Goal: Task Accomplishment & Management: Complete application form

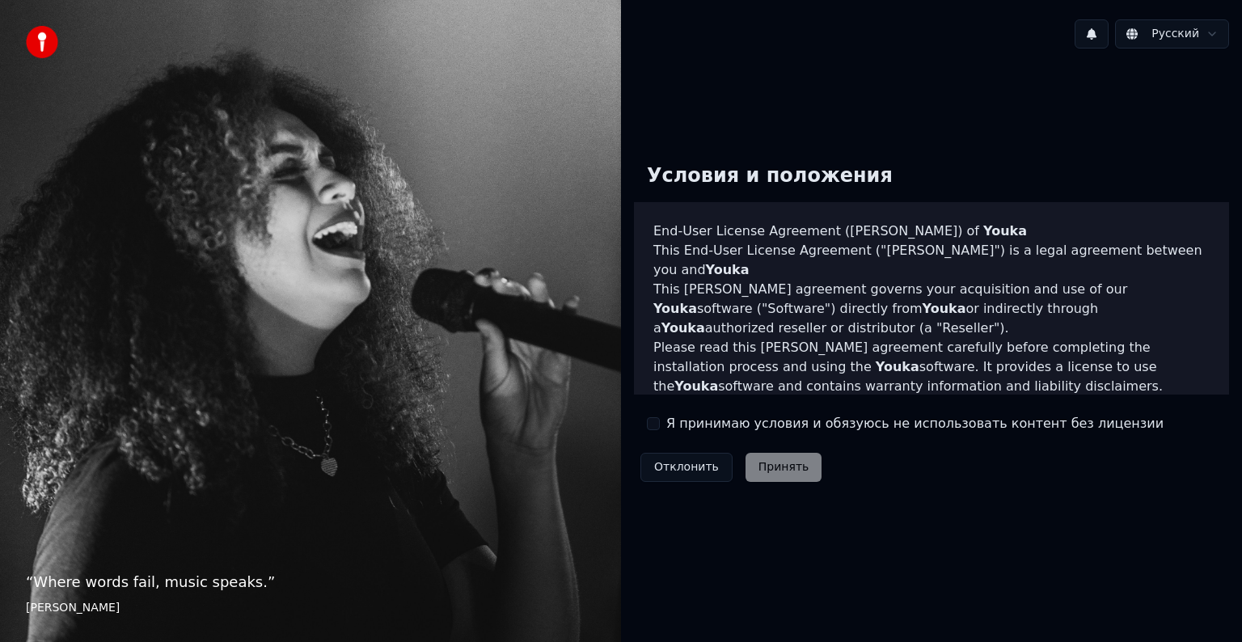
click at [663, 433] on div "Я принимаю условия и обязуюсь не использовать контент без лицензии" at bounding box center [905, 423] width 517 height 19
click at [660, 429] on div "Я принимаю условия и обязуюсь не использовать контент без лицензии" at bounding box center [905, 423] width 517 height 19
click at [654, 424] on button "Я принимаю условия и обязуюсь не использовать контент без лицензии" at bounding box center [653, 423] width 13 height 13
click at [798, 470] on button "Принять" at bounding box center [784, 467] width 77 height 29
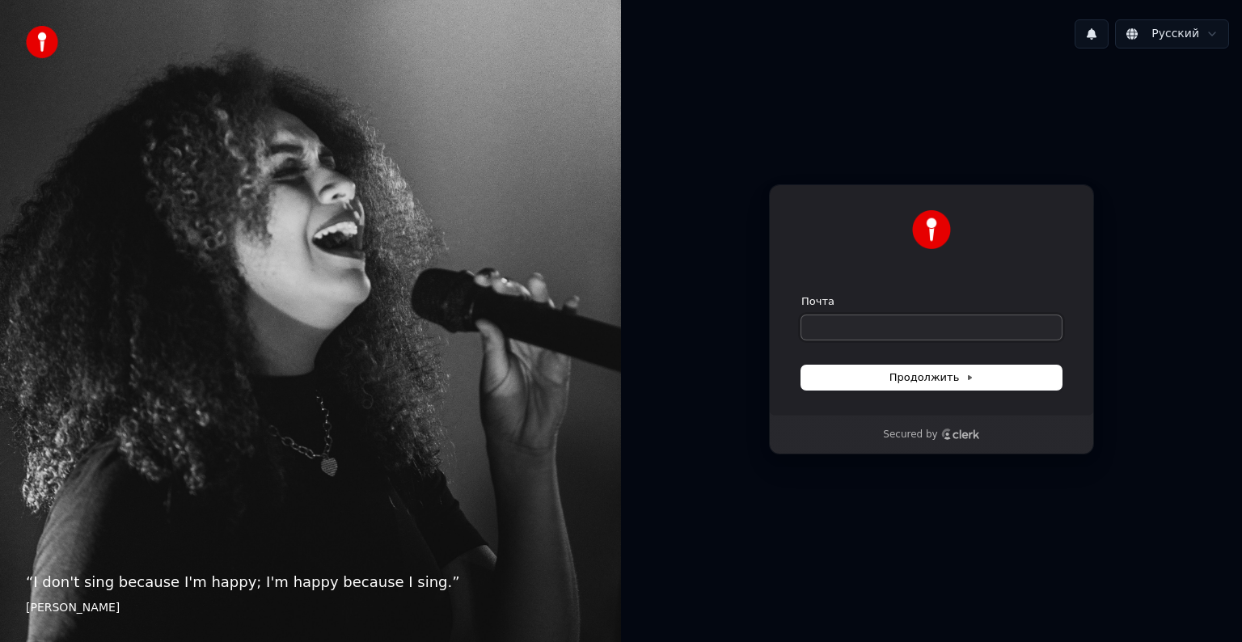
click at [883, 324] on input "Почта" at bounding box center [932, 327] width 260 height 24
click at [883, 326] on input "Почта" at bounding box center [932, 327] width 260 height 24
click at [976, 387] on button "Продолжить" at bounding box center [932, 378] width 260 height 24
click at [935, 372] on span "Продолжить" at bounding box center [932, 377] width 85 height 15
type input "**********"
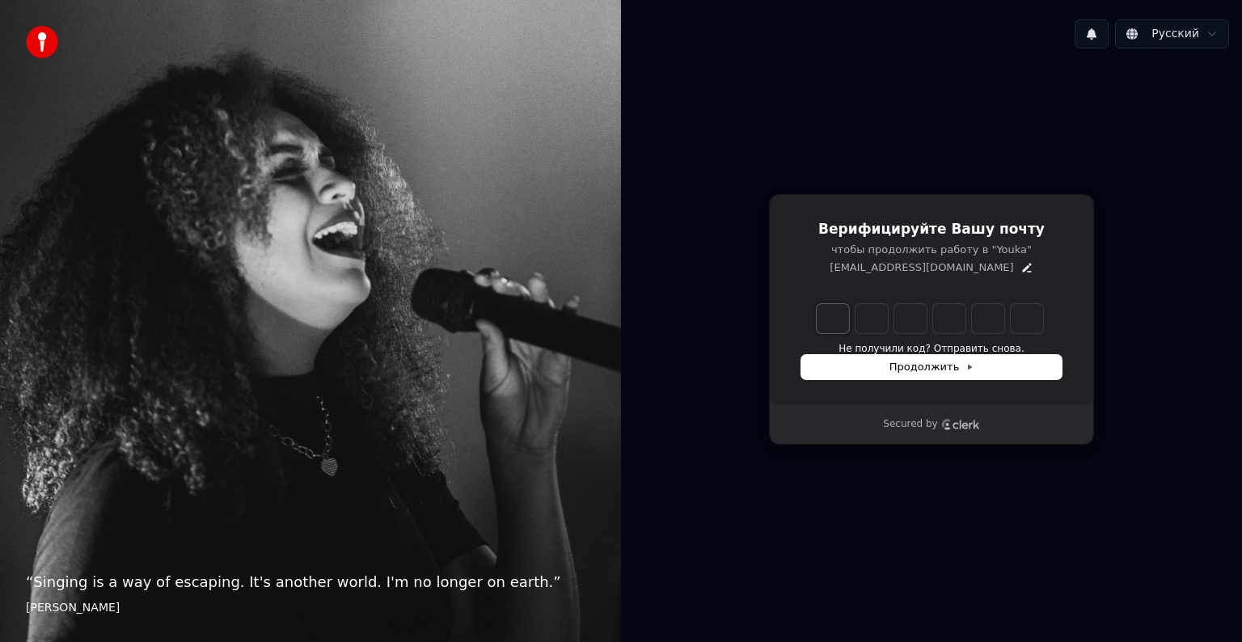
type input "*"
type input "**"
type input "*"
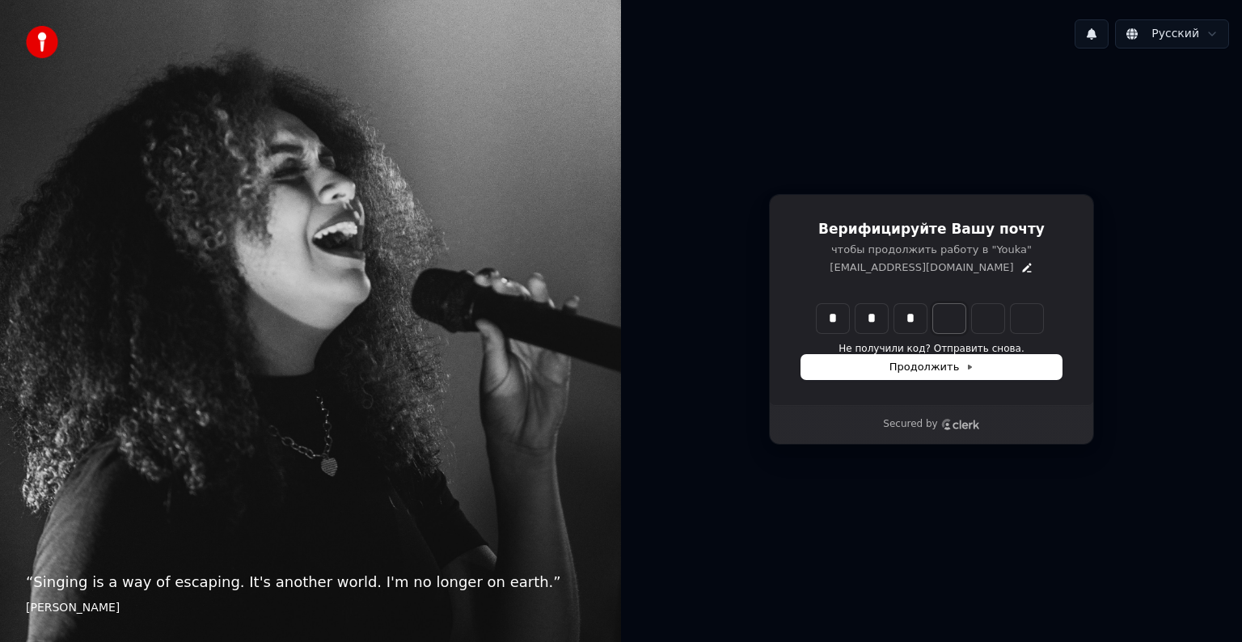
type input "***"
type input "*"
type input "****"
type input "*"
type input "******"
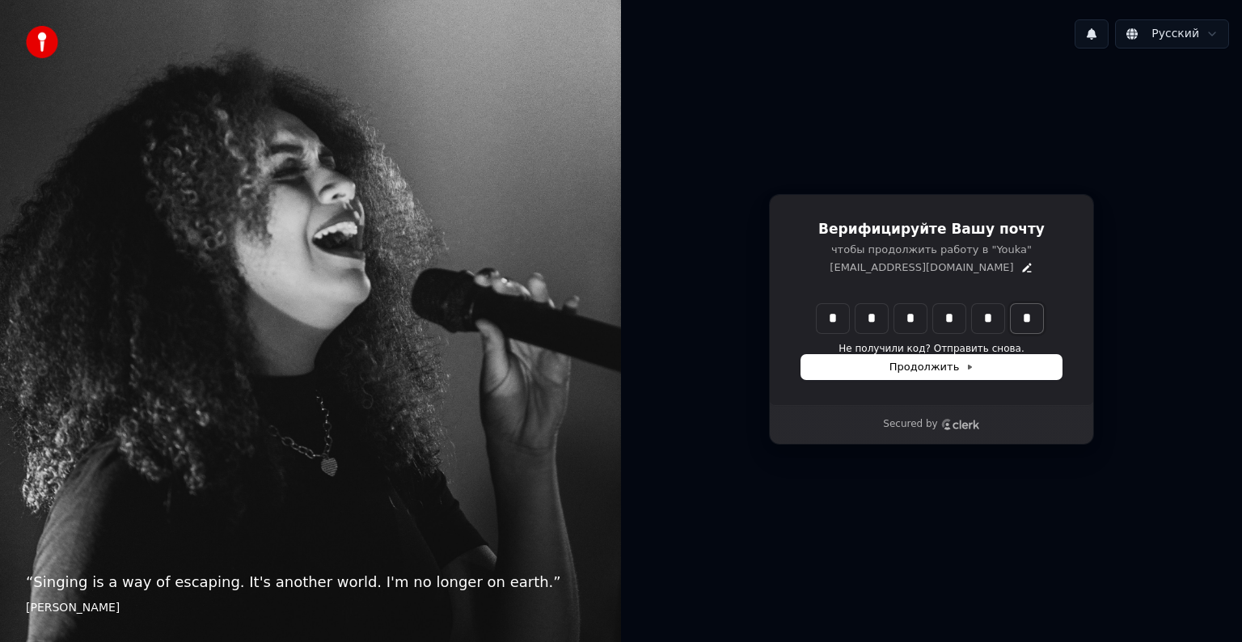
type input "*"
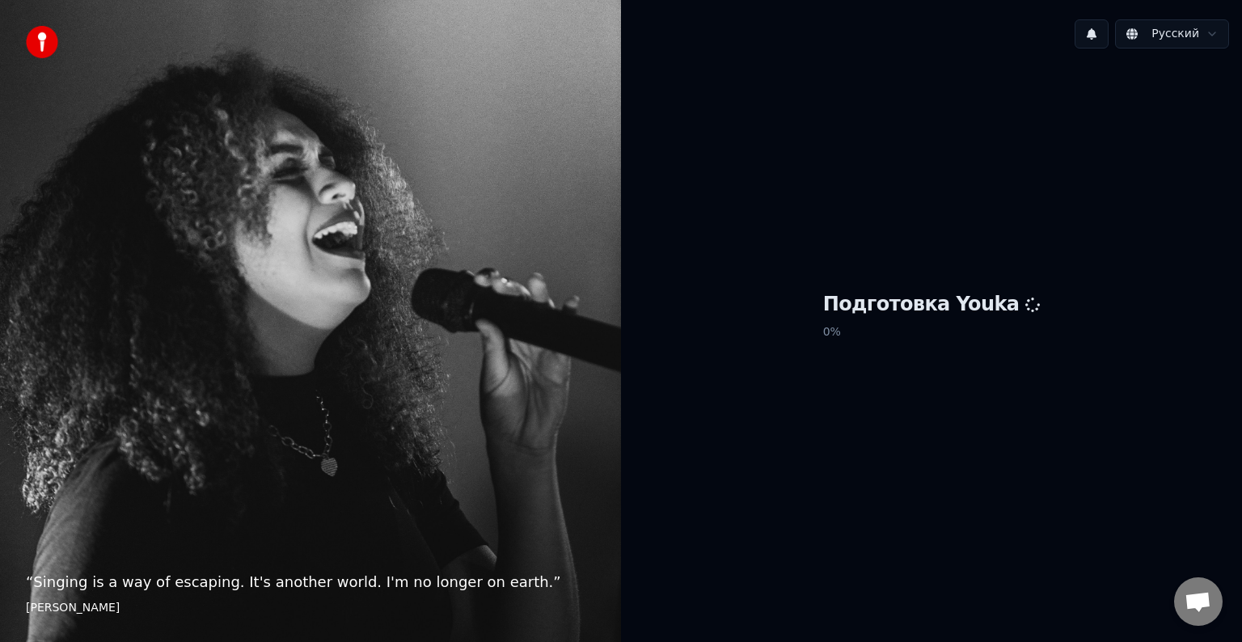
click at [819, 417] on div "Подготовка Youka 0 %" at bounding box center [931, 319] width 621 height 516
click at [909, 324] on p "0 %" at bounding box center [932, 332] width 218 height 29
click at [853, 327] on p "0 %" at bounding box center [932, 332] width 218 height 29
click at [847, 342] on p "0 %" at bounding box center [932, 332] width 218 height 29
click at [896, 311] on h1 "Подготовка Youka" at bounding box center [932, 305] width 218 height 26
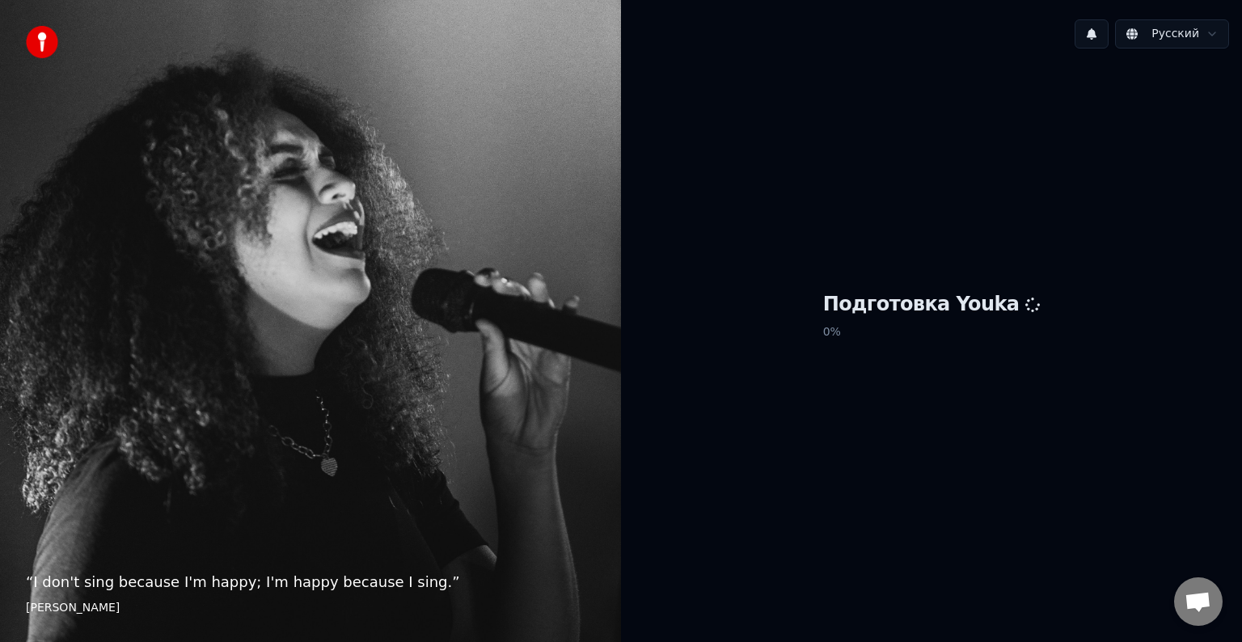
click at [837, 339] on div "Подготовка Youka 0 %" at bounding box center [931, 319] width 621 height 516
click at [36, 45] on img at bounding box center [42, 42] width 32 height 32
click at [1097, 37] on button at bounding box center [1092, 33] width 34 height 29
click at [1098, 95] on div "Подготовка Youka 0 %" at bounding box center [931, 319] width 621 height 516
